Goal: Task Accomplishment & Management: Manage account settings

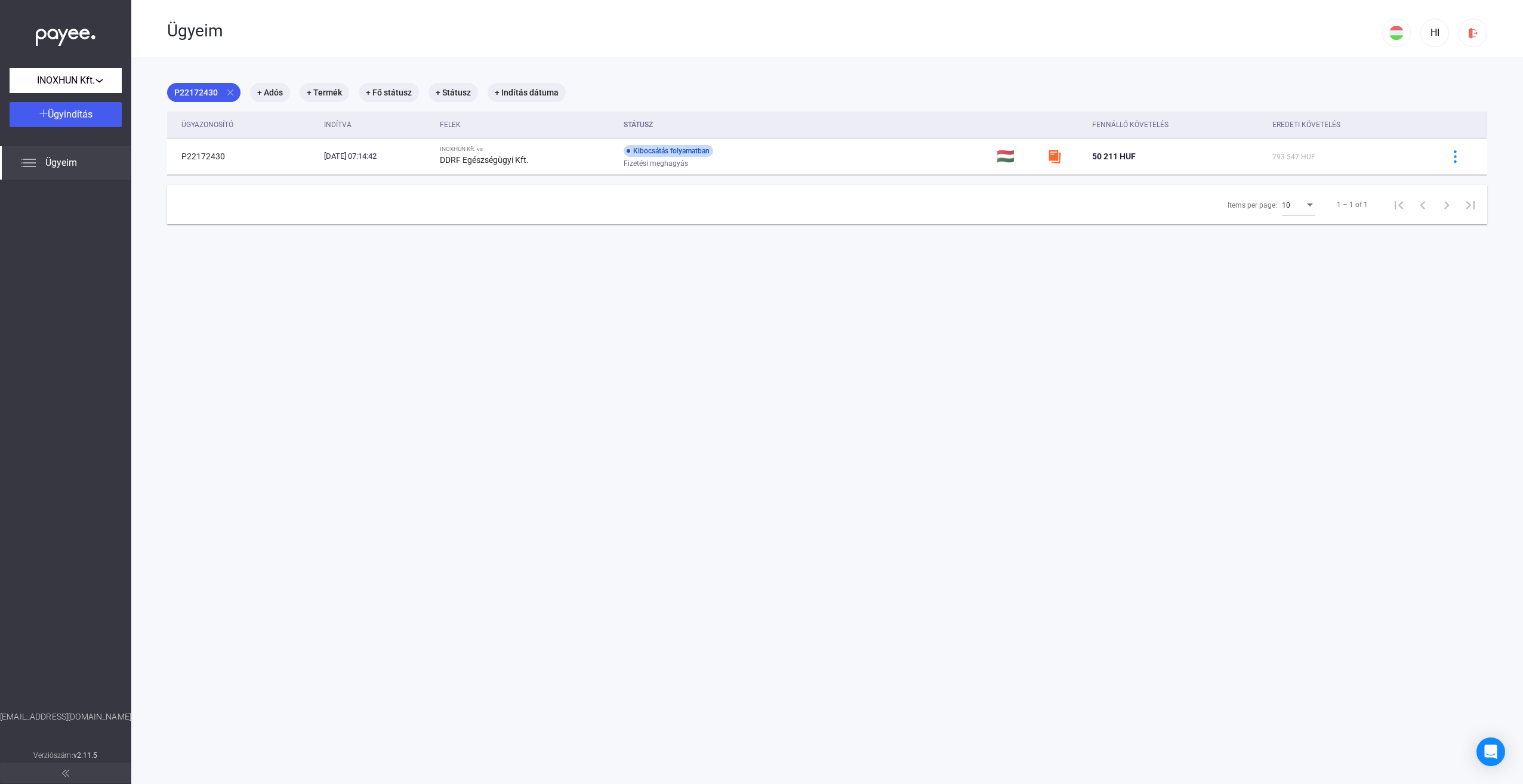
click at [70, 166] on span "Ügyeim" at bounding box center [61, 163] width 32 height 15
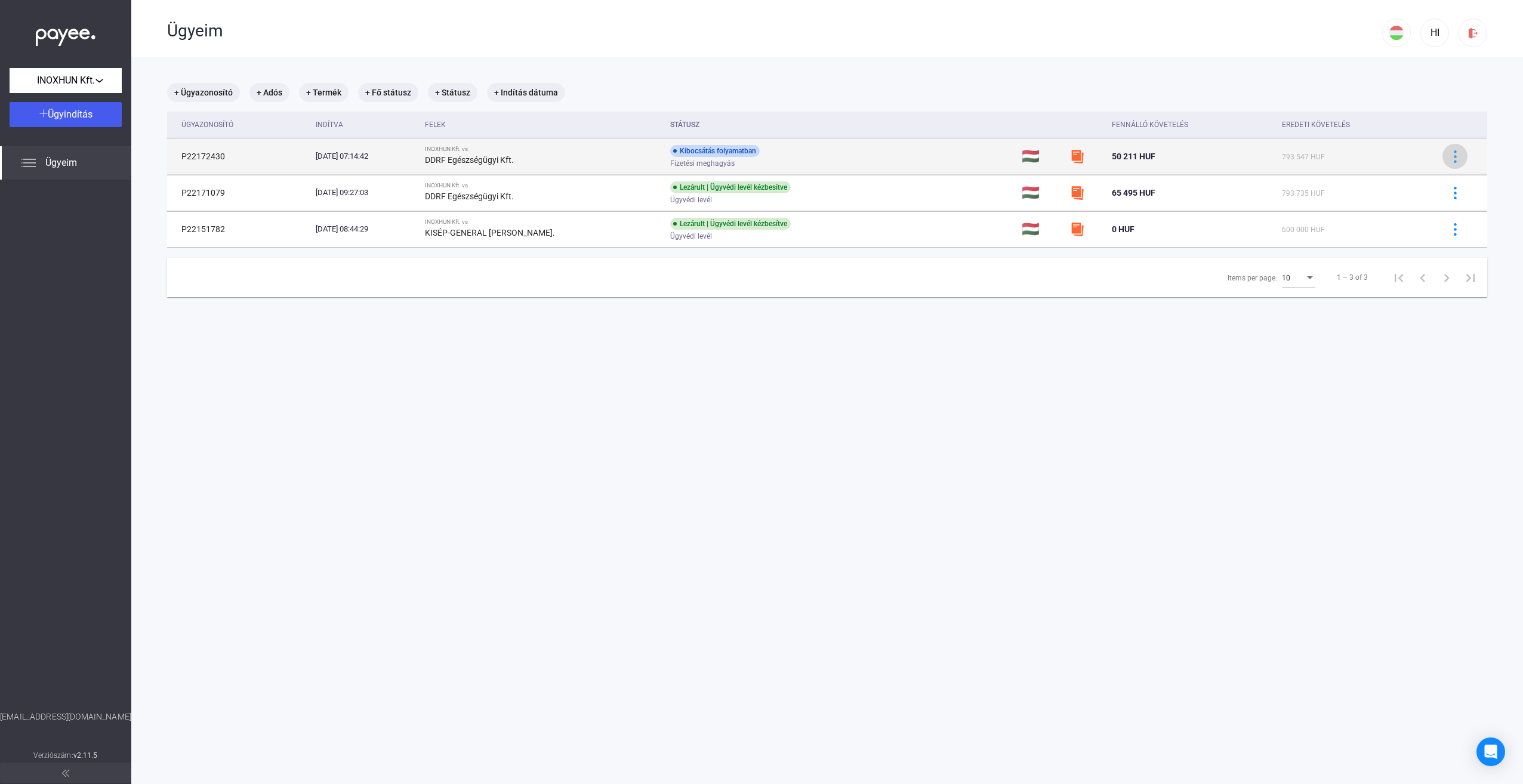
click at [1449, 153] on img at bounding box center [1455, 156] width 13 height 13
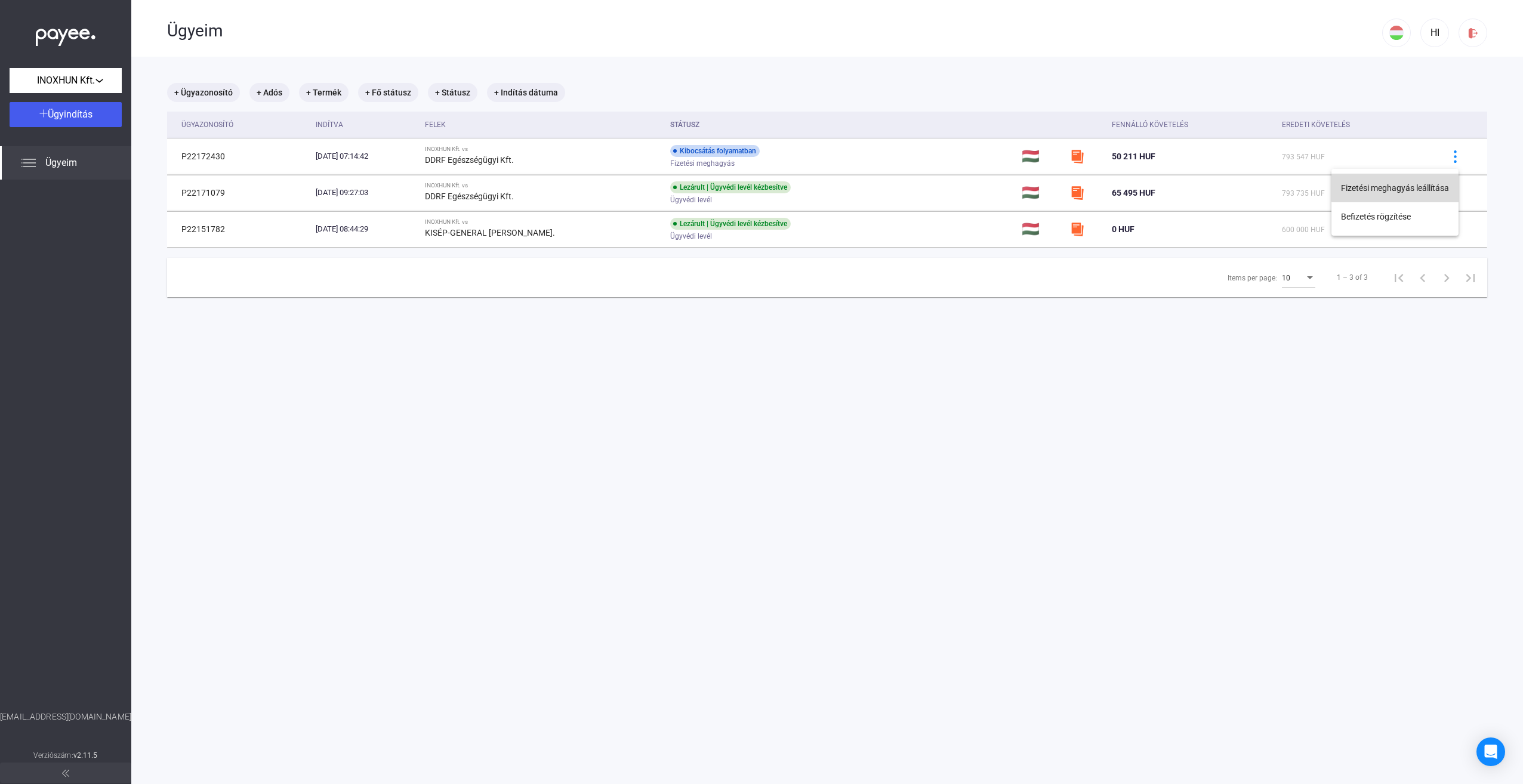
click at [1399, 185] on button "Fizetési meghagyás leállítása" at bounding box center [1395, 187] width 127 height 29
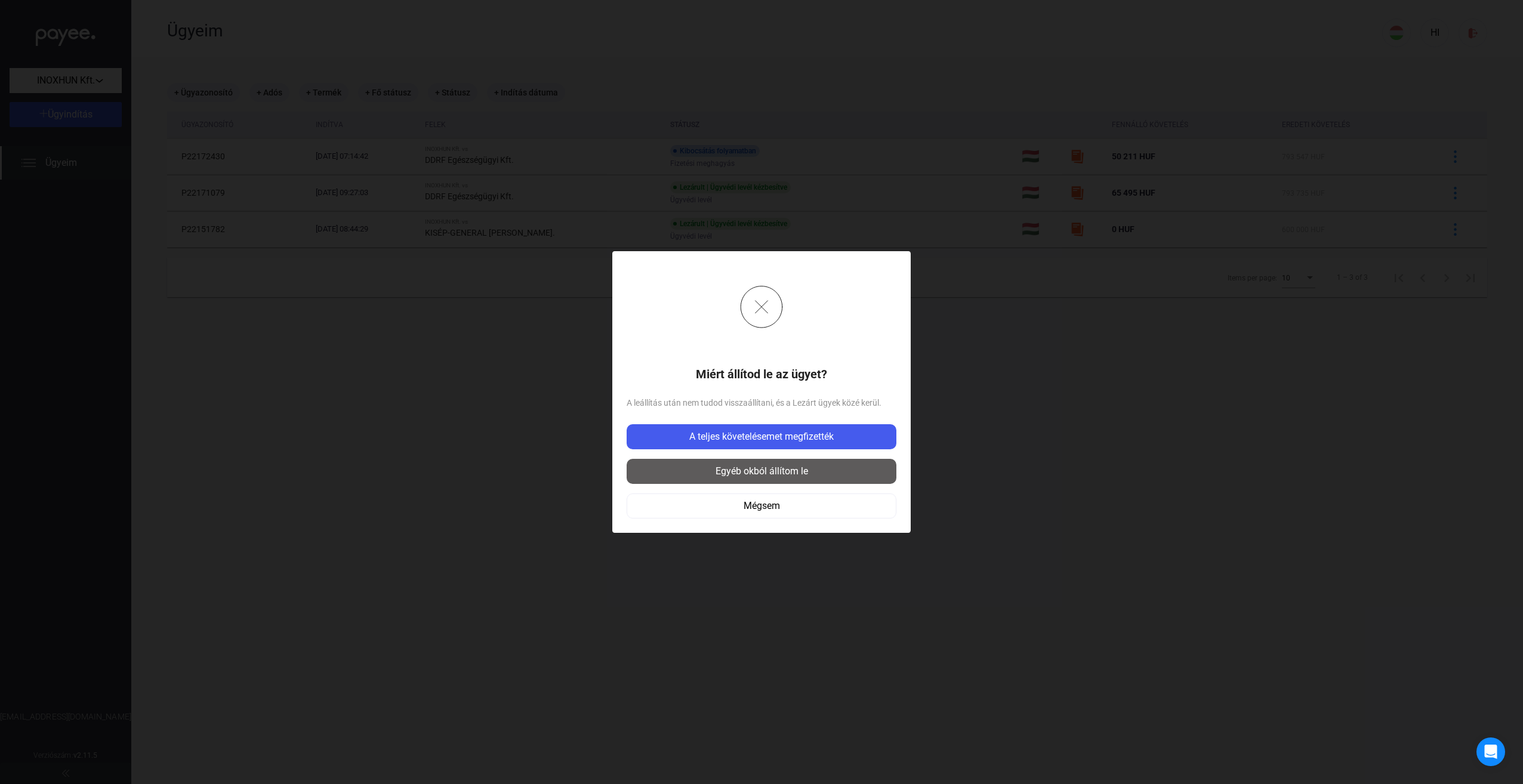
click at [755, 470] on div "Egyéb okból állítom le" at bounding box center [762, 471] width 262 height 15
